Goal: Task Accomplishment & Management: Use online tool/utility

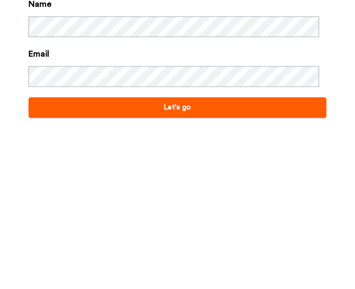
click at [216, 281] on button "Let's go" at bounding box center [178, 276] width 298 height 21
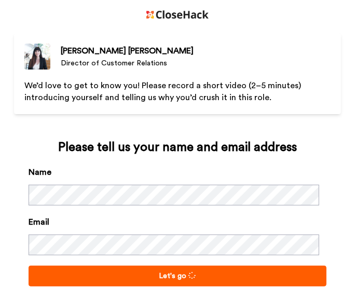
scroll to position [26, 0]
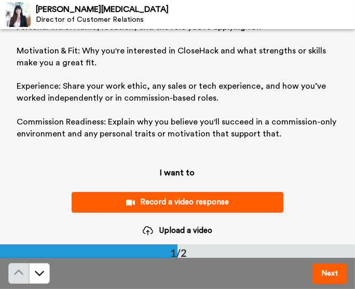
scroll to position [89, 0]
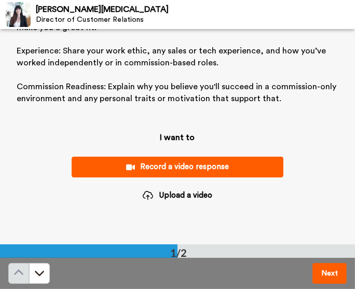
click at [223, 170] on div "Record a video response" at bounding box center [177, 167] width 195 height 11
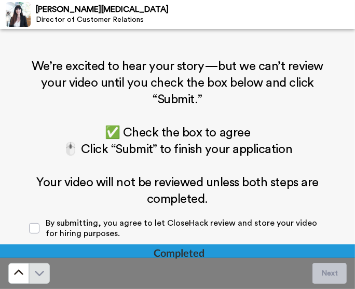
scroll to position [215, 0]
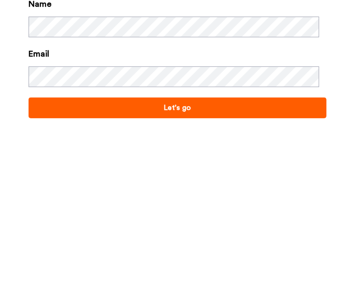
click at [156, 281] on button "Let's go" at bounding box center [178, 276] width 298 height 21
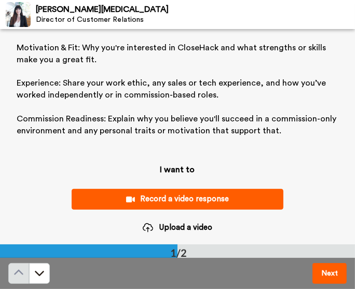
scroll to position [89, 0]
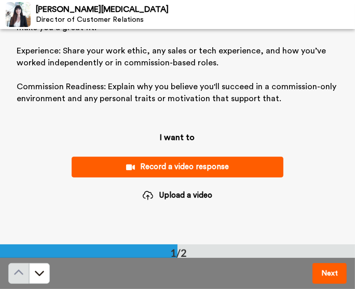
click at [231, 175] on button "Record a video response" at bounding box center [178, 167] width 212 height 20
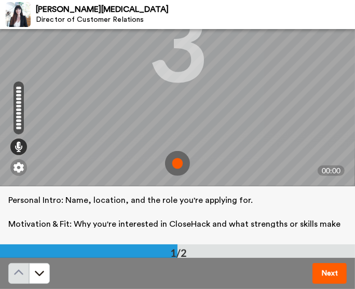
scroll to position [131, 0]
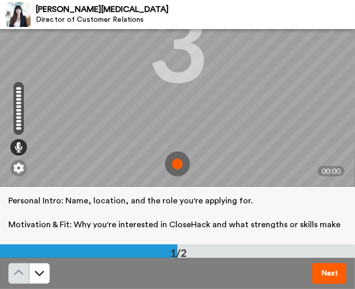
click at [177, 164] on img at bounding box center [177, 164] width 25 height 25
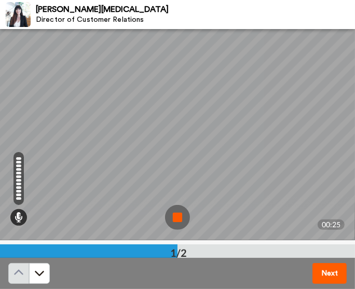
scroll to position [72, 0]
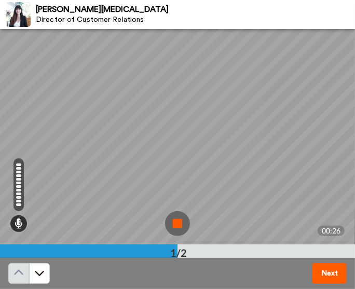
click at [174, 226] on img at bounding box center [177, 223] width 25 height 25
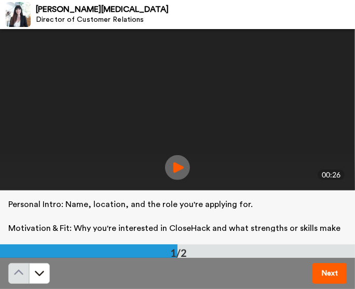
scroll to position [128, 0]
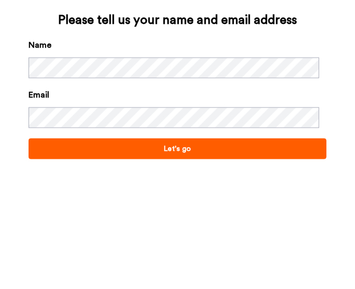
scroll to position [24, 0]
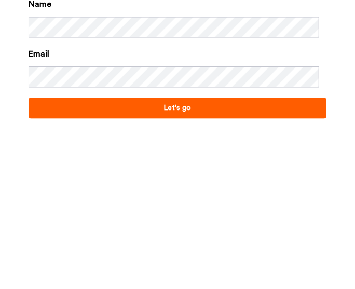
click at [217, 253] on button "Let's go" at bounding box center [178, 252] width 298 height 21
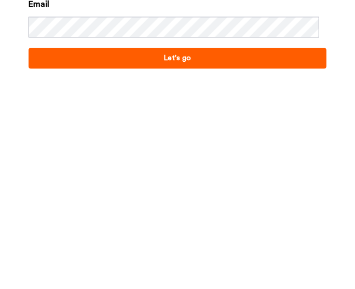
click at [208, 258] on button "Let's go" at bounding box center [178, 252] width 298 height 21
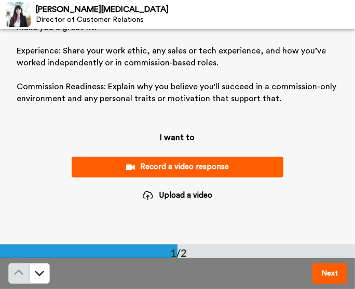
scroll to position [87, 0]
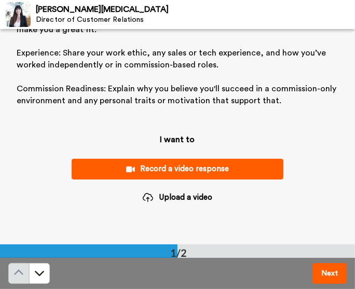
click at [206, 172] on div "Record a video response" at bounding box center [177, 169] width 195 height 11
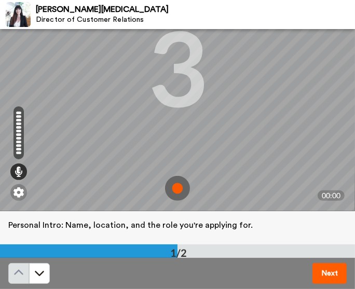
scroll to position [105, 0]
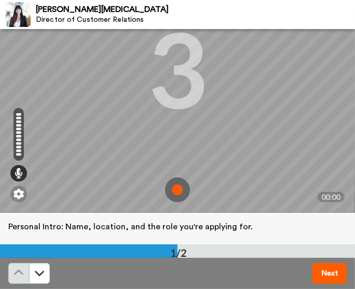
click at [171, 188] on img at bounding box center [177, 190] width 25 height 25
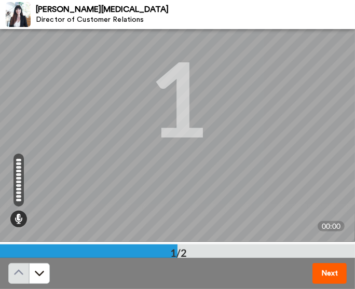
scroll to position [77, 0]
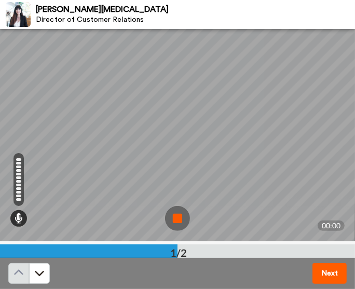
click at [175, 220] on img at bounding box center [177, 218] width 25 height 25
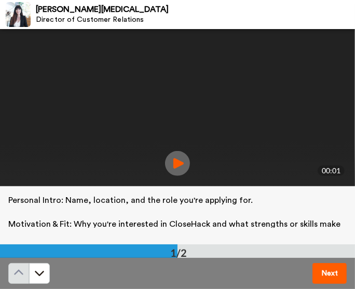
scroll to position [131, 0]
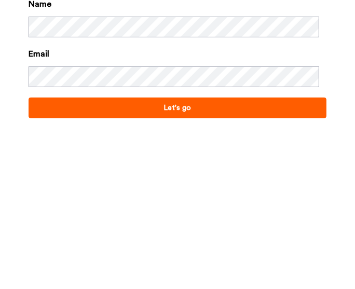
click at [179, 278] on button "Let's go" at bounding box center [178, 276] width 298 height 21
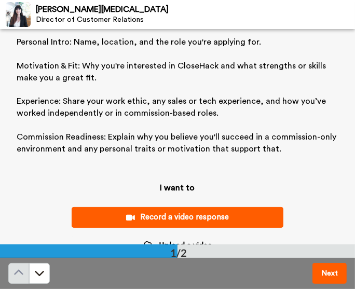
scroll to position [89, 0]
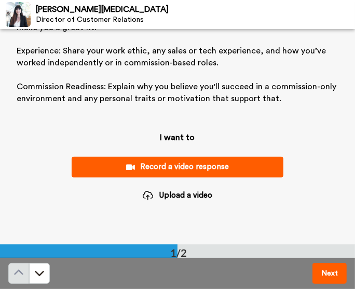
click at [194, 174] on button "Record a video response" at bounding box center [178, 167] width 212 height 20
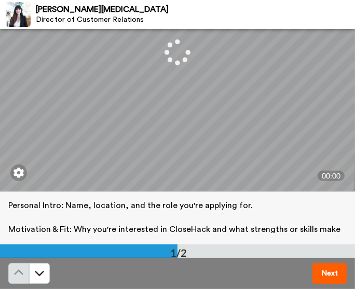
scroll to position [132, 0]
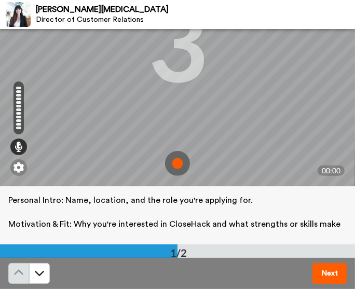
click at [178, 164] on img at bounding box center [177, 163] width 25 height 25
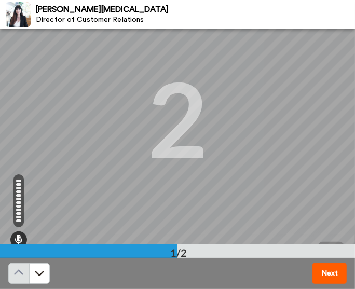
scroll to position [57, 0]
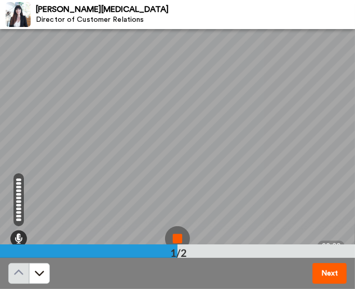
click at [181, 238] on img at bounding box center [177, 238] width 25 height 25
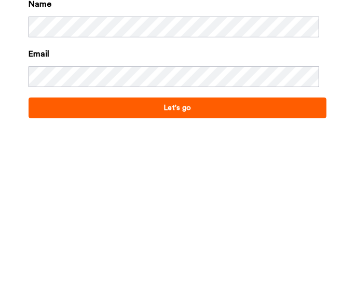
click at [234, 279] on button "Let's go" at bounding box center [178, 276] width 298 height 21
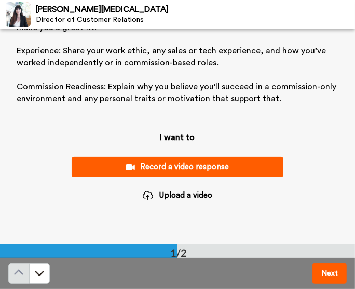
scroll to position [89, 0]
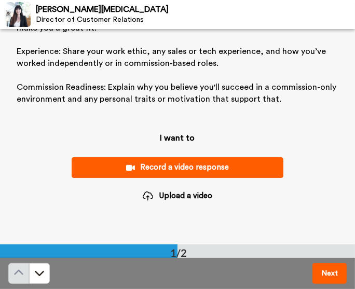
click at [251, 165] on div "Record a video response" at bounding box center [177, 167] width 195 height 11
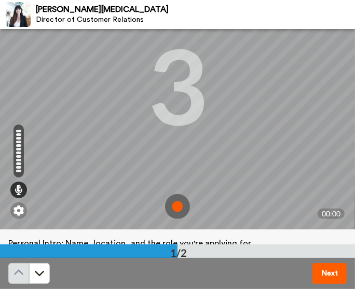
click at [175, 210] on img at bounding box center [177, 206] width 25 height 25
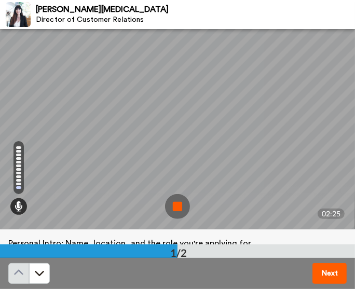
click at [177, 214] on img at bounding box center [177, 206] width 25 height 25
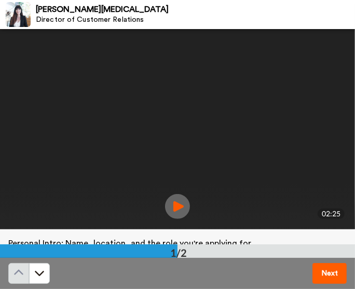
click at [171, 207] on img at bounding box center [177, 206] width 25 height 25
click at [177, 207] on img at bounding box center [177, 206] width 25 height 25
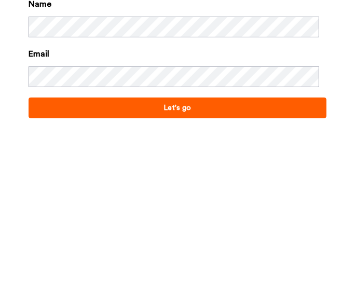
click at [173, 276] on button "Let's go" at bounding box center [178, 276] width 298 height 21
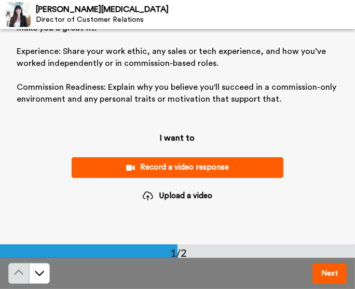
scroll to position [88, 0]
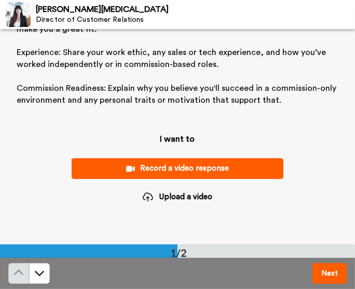
click at [204, 171] on div "Record a video response" at bounding box center [177, 168] width 195 height 11
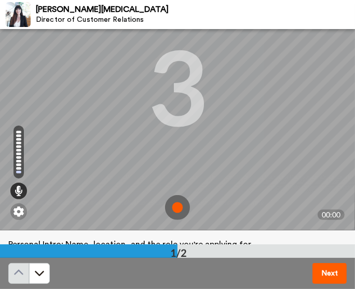
click at [172, 203] on img at bounding box center [177, 207] width 25 height 25
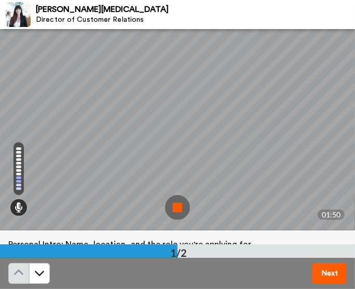
click at [173, 210] on img at bounding box center [177, 207] width 25 height 25
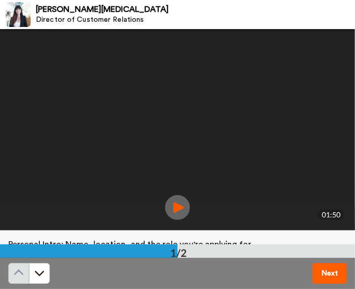
click at [178, 212] on img at bounding box center [177, 207] width 25 height 25
